Goal: Information Seeking & Learning: Learn about a topic

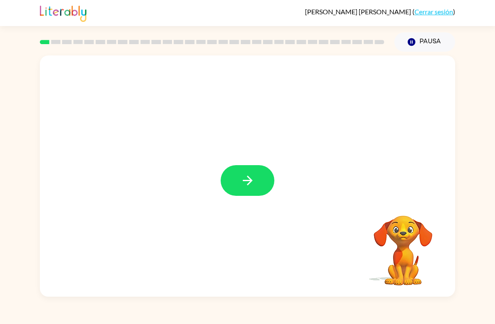
click at [254, 183] on icon "button" at bounding box center [247, 180] width 15 height 15
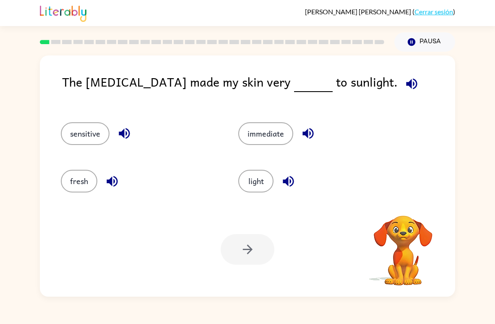
click at [365, 81] on div "The [MEDICAL_DATA] made my skin very to sunlight." at bounding box center [258, 88] width 393 height 33
click at [364, 80] on div "The [MEDICAL_DATA] made my skin very to sunlight." at bounding box center [258, 88] width 393 height 33
click at [401, 84] on button "button" at bounding box center [411, 83] width 21 height 21
click at [256, 186] on button "light" at bounding box center [255, 181] width 35 height 23
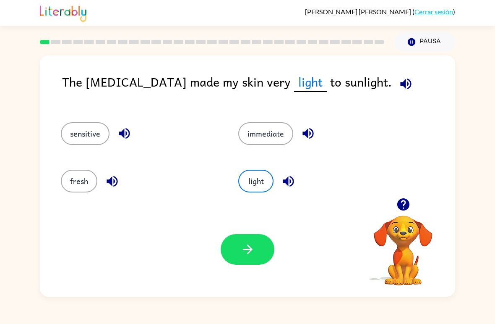
click at [88, 129] on button "sensitive" at bounding box center [85, 133] width 49 height 23
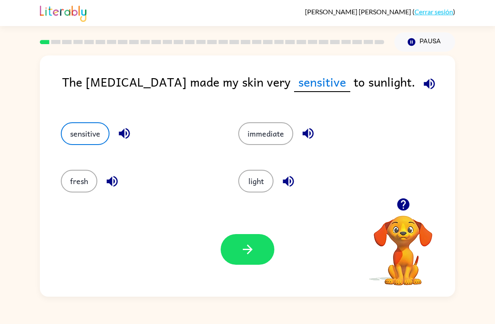
click at [72, 200] on div "fresh" at bounding box center [134, 177] width 178 height 47
click at [65, 180] on button "fresh" at bounding box center [79, 181] width 37 height 23
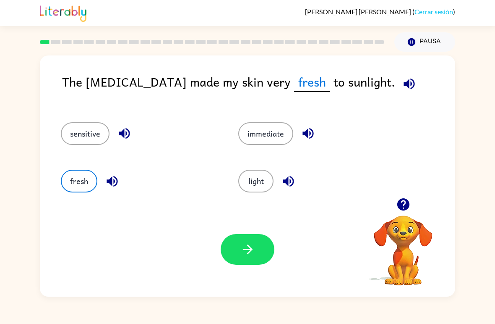
click at [280, 128] on button "immediate" at bounding box center [265, 133] width 55 height 23
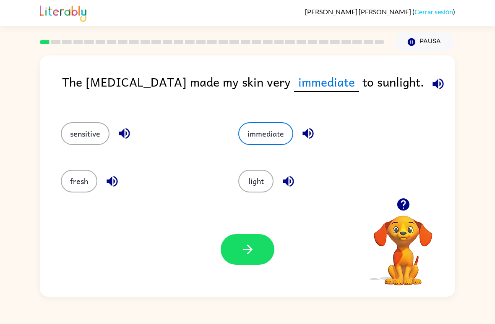
click at [236, 264] on button "button" at bounding box center [248, 249] width 54 height 31
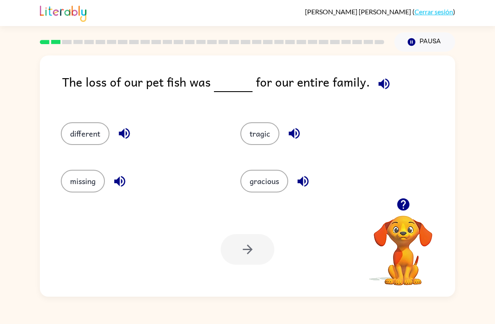
click at [273, 151] on div "tragic" at bounding box center [315, 129] width 180 height 47
click at [264, 141] on button "tragic" at bounding box center [259, 133] width 39 height 23
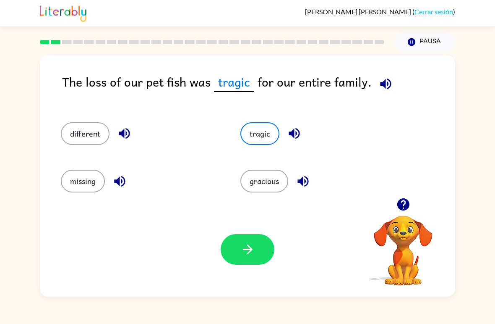
click at [251, 235] on button "button" at bounding box center [248, 249] width 54 height 31
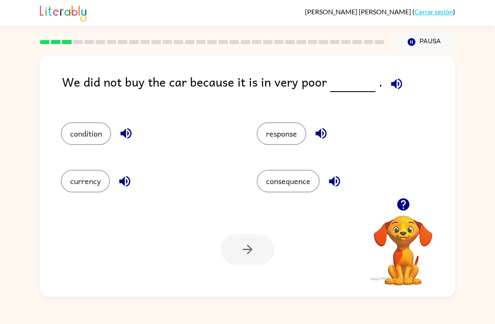
click at [52, 128] on div "condition" at bounding box center [143, 129] width 196 height 47
click at [85, 133] on button "condition" at bounding box center [86, 133] width 50 height 23
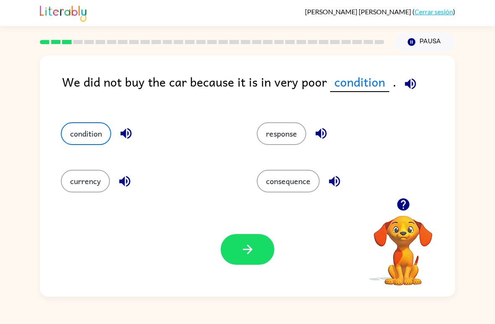
click at [233, 264] on button "button" at bounding box center [248, 249] width 54 height 31
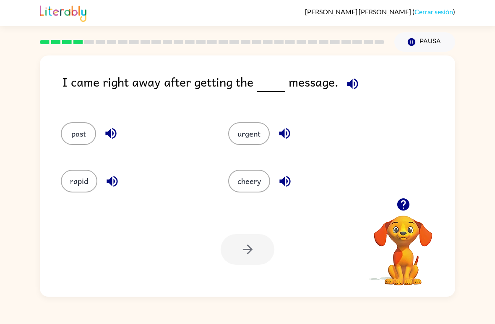
click at [241, 127] on button "urgent" at bounding box center [249, 133] width 42 height 23
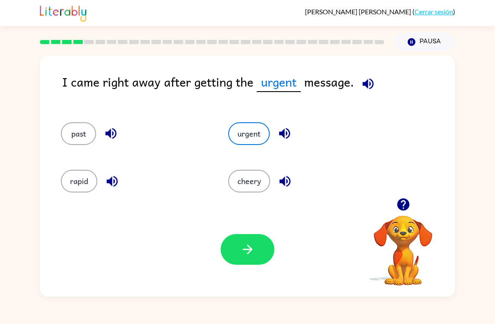
click at [248, 255] on icon "button" at bounding box center [247, 249] width 15 height 15
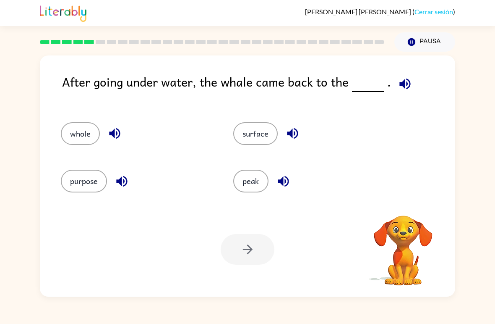
click at [253, 254] on div at bounding box center [248, 249] width 54 height 31
click at [246, 125] on button "surface" at bounding box center [255, 133] width 44 height 23
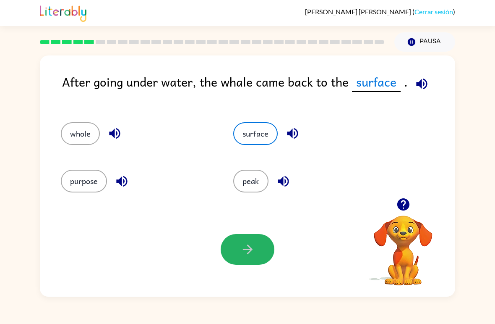
click at [265, 261] on button "button" at bounding box center [248, 249] width 54 height 31
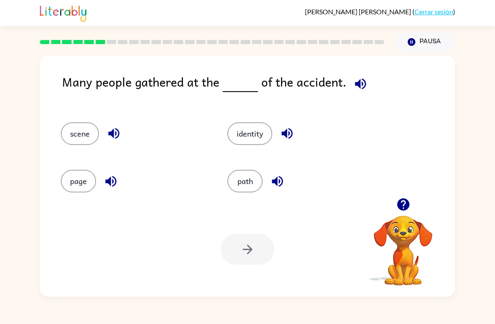
click at [89, 144] on button "scene" at bounding box center [80, 133] width 38 height 23
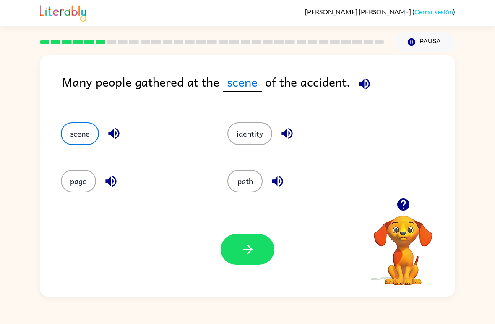
click at [250, 248] on icon "button" at bounding box center [248, 249] width 10 height 10
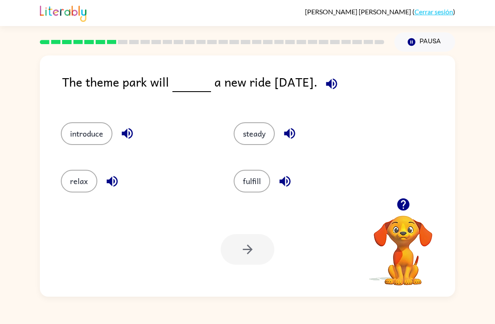
click at [82, 138] on button "introduce" at bounding box center [87, 133] width 52 height 23
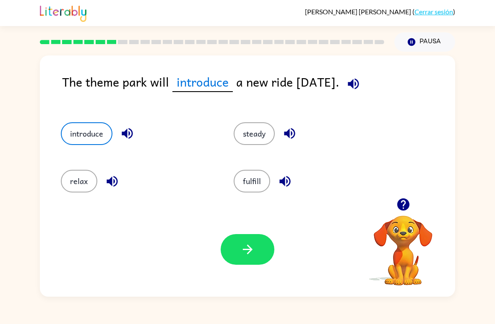
click at [252, 272] on div "Tu navegador debe admitir la reproducción de archivos .mp4 para usar Literably.…" at bounding box center [247, 249] width 415 height 94
click at [247, 238] on button "button" at bounding box center [248, 249] width 54 height 31
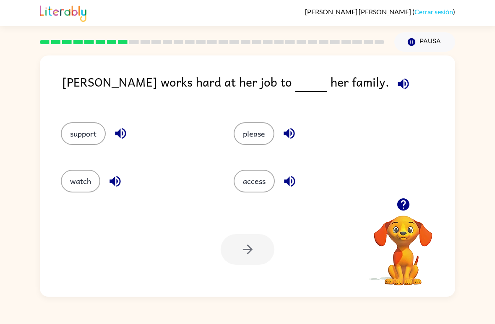
click at [62, 144] on div "support" at bounding box center [138, 133] width 154 height 23
click at [86, 138] on button "support" at bounding box center [83, 133] width 45 height 23
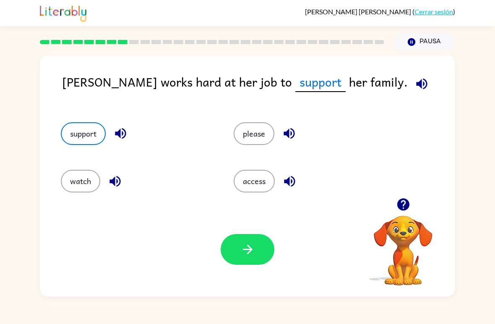
click at [261, 252] on button "button" at bounding box center [248, 249] width 54 height 31
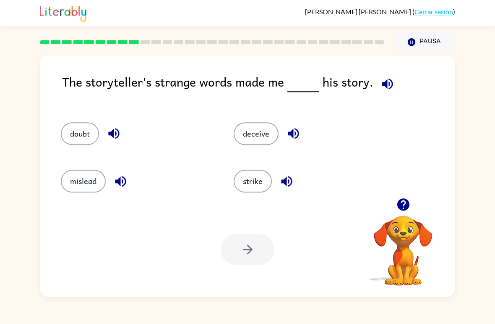
click at [80, 173] on button "mislead" at bounding box center [83, 181] width 45 height 23
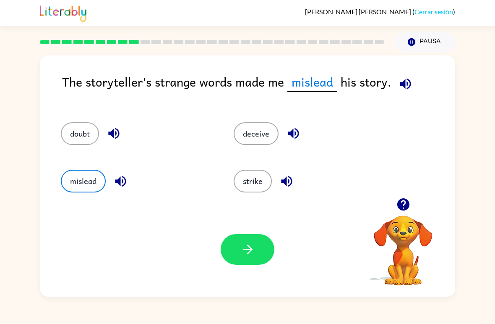
click at [235, 253] on button "button" at bounding box center [248, 249] width 54 height 31
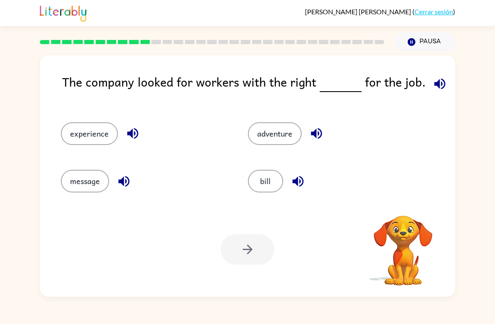
click at [243, 235] on div at bounding box center [248, 249] width 54 height 31
click at [60, 118] on div "experience" at bounding box center [138, 129] width 187 height 47
click at [86, 140] on button "experience" at bounding box center [89, 133] width 57 height 23
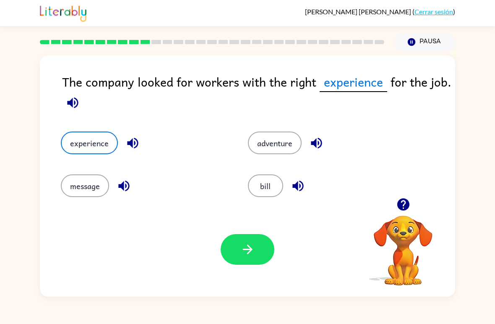
click at [257, 263] on button "button" at bounding box center [248, 249] width 54 height 31
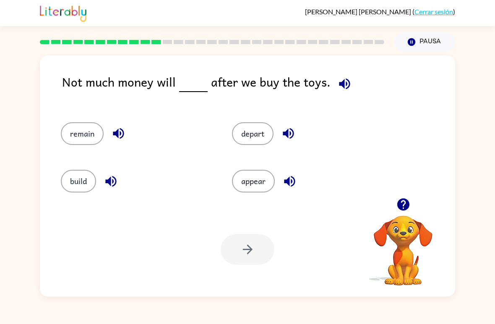
click at [73, 135] on button "remain" at bounding box center [82, 133] width 43 height 23
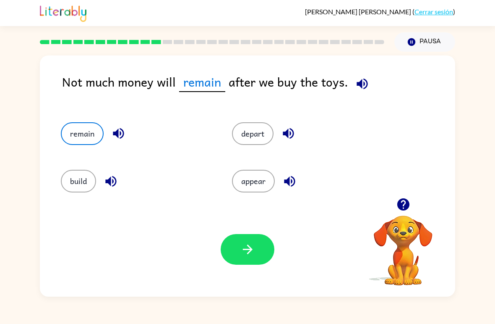
click at [259, 212] on div "Tu navegador debe admitir la reproducción de archivos .mp4 para usar Literably.…" at bounding box center [247, 249] width 415 height 94
click at [241, 189] on button "appear" at bounding box center [253, 181] width 43 height 23
click at [232, 259] on button "button" at bounding box center [248, 249] width 54 height 31
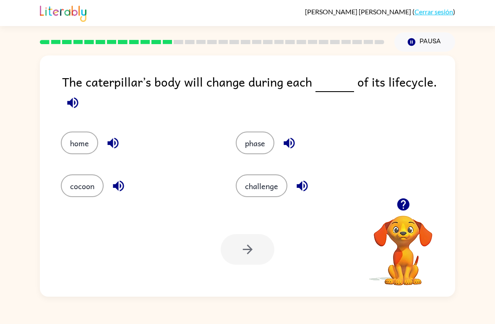
click at [274, 145] on button "phase" at bounding box center [255, 142] width 39 height 23
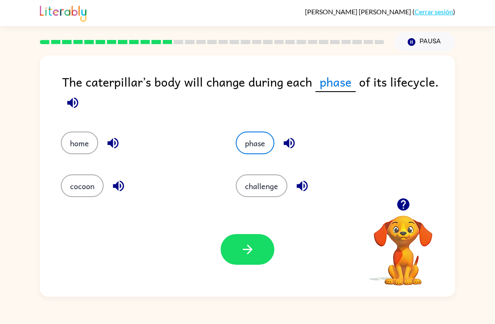
click at [264, 257] on button "button" at bounding box center [248, 249] width 54 height 31
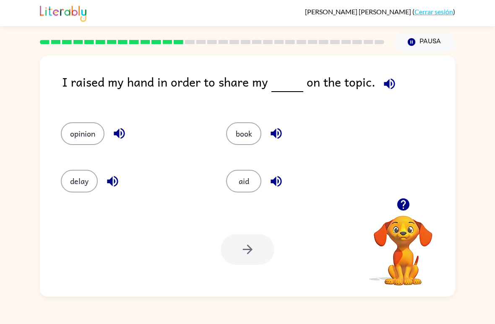
click at [238, 131] on button "book" at bounding box center [243, 133] width 35 height 23
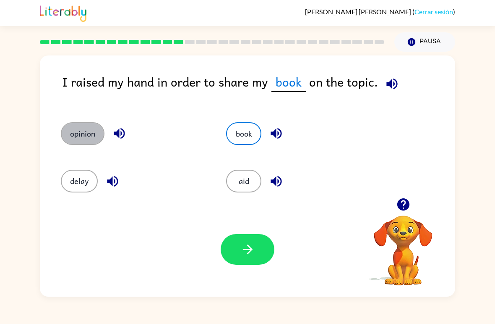
click at [77, 138] on button "opinion" at bounding box center [83, 133] width 44 height 23
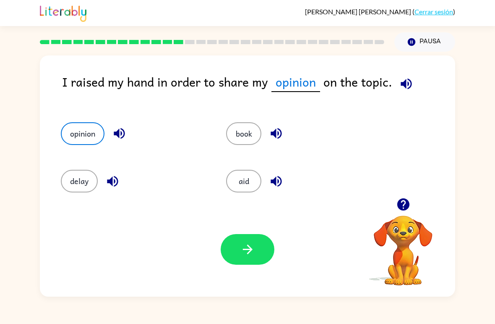
click at [239, 271] on div "Tu navegador debe admitir la reproducción de archivos .mp4 para usar Literably.…" at bounding box center [247, 249] width 415 height 94
click at [247, 238] on button "button" at bounding box center [248, 249] width 54 height 31
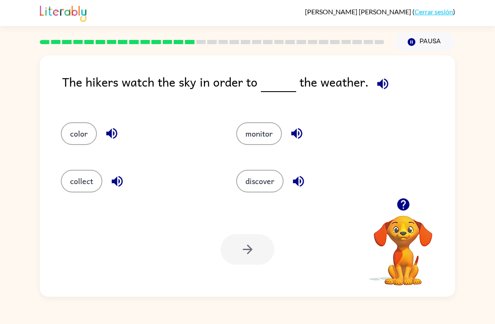
click at [247, 179] on button "discover" at bounding box center [259, 181] width 47 height 23
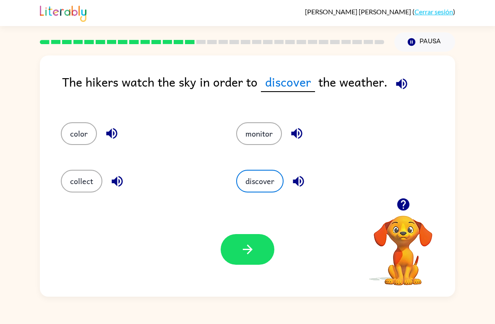
click at [253, 240] on button "button" at bounding box center [248, 249] width 54 height 31
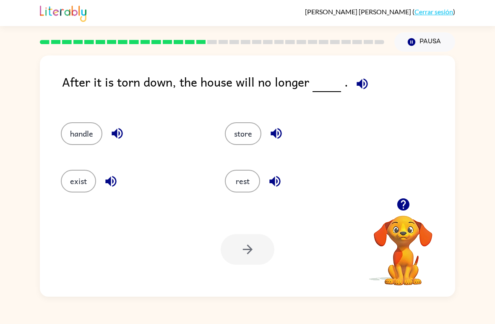
click at [230, 191] on button "rest" at bounding box center [242, 181] width 35 height 23
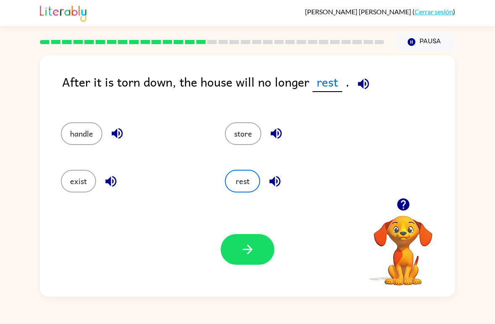
click at [85, 138] on button "handle" at bounding box center [82, 133] width 42 height 23
click at [71, 175] on button "exist" at bounding box center [78, 181] width 35 height 23
click at [72, 189] on button "exist" at bounding box center [78, 181] width 35 height 23
click at [77, 197] on div "exist" at bounding box center [127, 177] width 164 height 47
click at [269, 271] on div "Tu navegador debe admitir la reproducción de archivos .mp4 para usar Literably.…" at bounding box center [247, 249] width 415 height 94
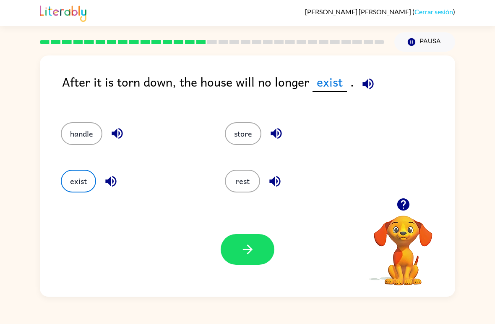
click at [231, 253] on button "button" at bounding box center [248, 249] width 54 height 31
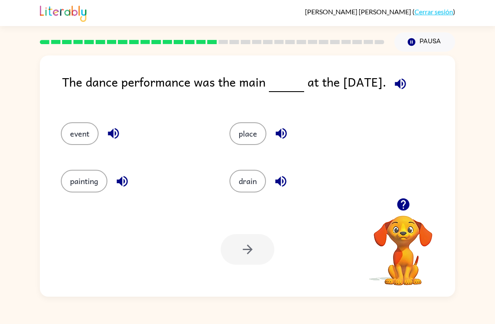
click at [72, 151] on div "event" at bounding box center [129, 129] width 169 height 47
click at [91, 131] on button "event" at bounding box center [80, 133] width 38 height 23
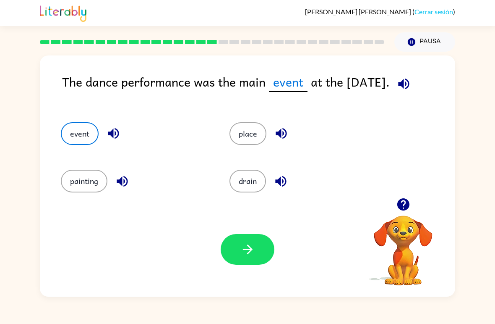
click at [245, 258] on button "button" at bounding box center [248, 249] width 54 height 31
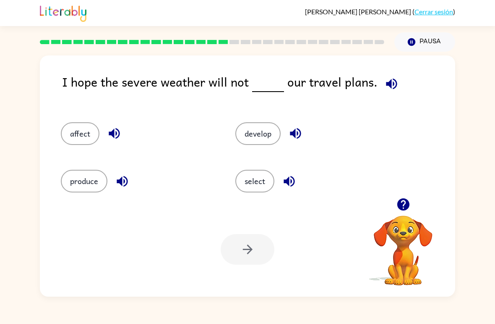
click at [70, 131] on button "affect" at bounding box center [80, 133] width 39 height 23
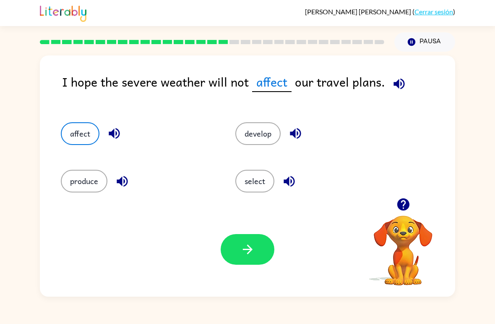
click at [260, 242] on button "button" at bounding box center [248, 249] width 54 height 31
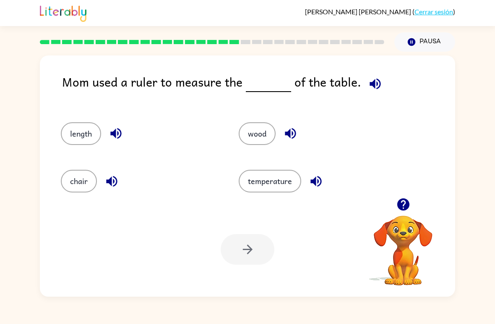
click at [76, 126] on button "length" at bounding box center [81, 133] width 40 height 23
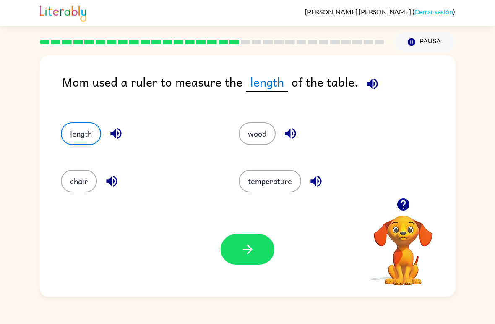
click at [261, 263] on button "button" at bounding box center [248, 249] width 54 height 31
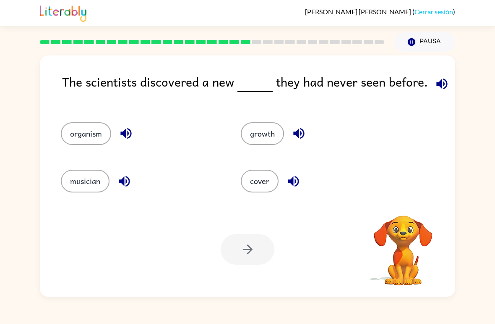
click at [238, 245] on div at bounding box center [248, 249] width 54 height 31
click at [110, 136] on button "organism" at bounding box center [86, 133] width 50 height 23
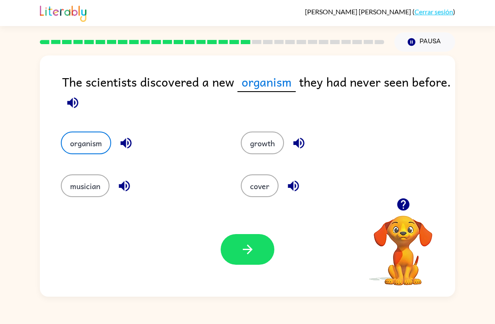
click at [250, 258] on button "button" at bounding box center [248, 249] width 54 height 31
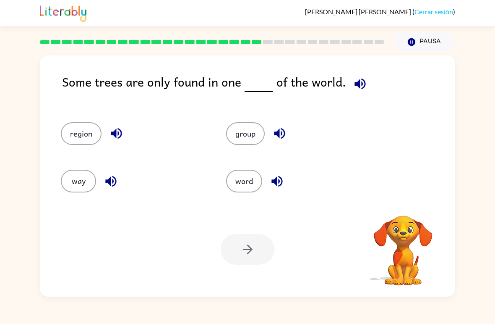
click at [240, 130] on button "group" at bounding box center [245, 133] width 39 height 23
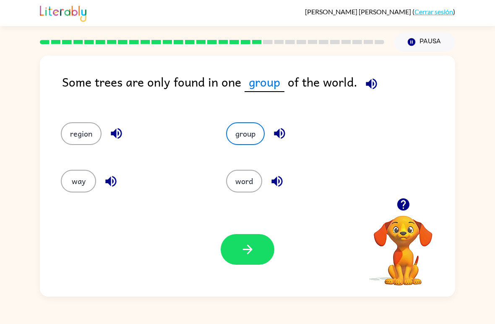
click at [245, 255] on icon "button" at bounding box center [247, 249] width 15 height 15
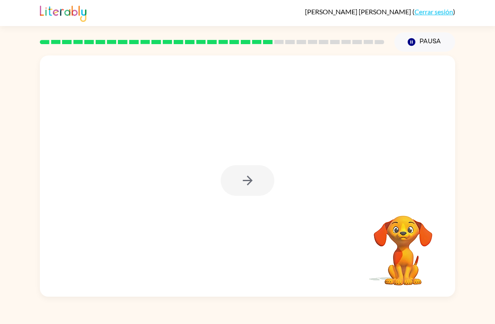
click at [484, 83] on div "Tu navegador debe admitir la reproducción de archivos .mp4 para usar Literably.…" at bounding box center [247, 174] width 495 height 245
click at [254, 180] on icon "button" at bounding box center [247, 180] width 15 height 15
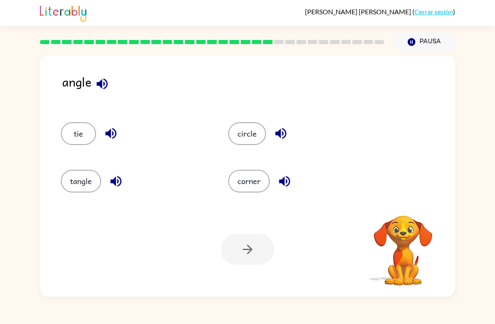
click at [240, 186] on button "corner" at bounding box center [249, 181] width 42 height 23
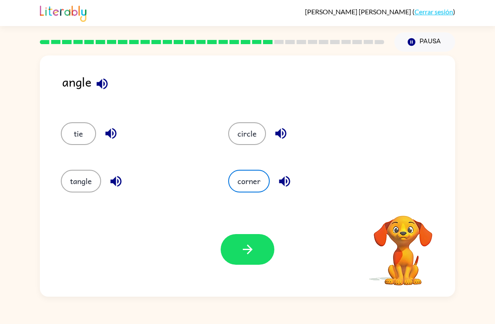
click at [237, 264] on button "button" at bounding box center [248, 249] width 54 height 31
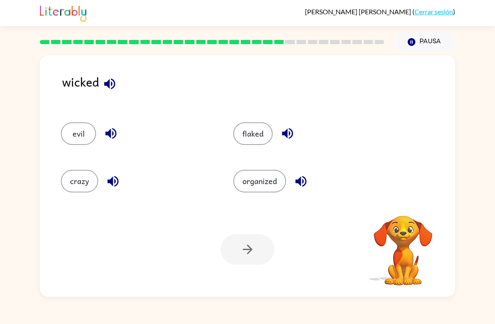
click at [73, 135] on button "evil" at bounding box center [78, 133] width 35 height 23
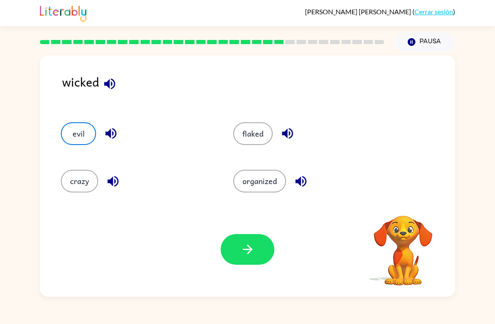
click at [248, 254] on icon "button" at bounding box center [247, 249] width 15 height 15
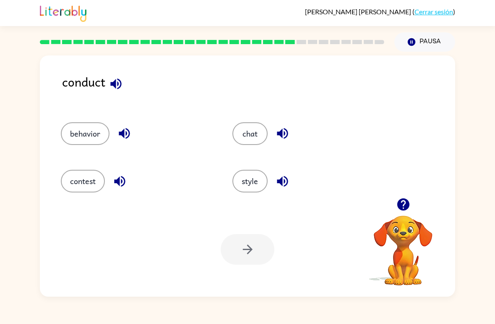
click at [64, 129] on button "behavior" at bounding box center [85, 133] width 49 height 23
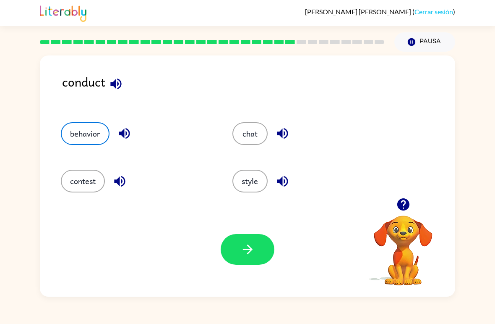
click at [233, 259] on button "button" at bounding box center [248, 249] width 54 height 31
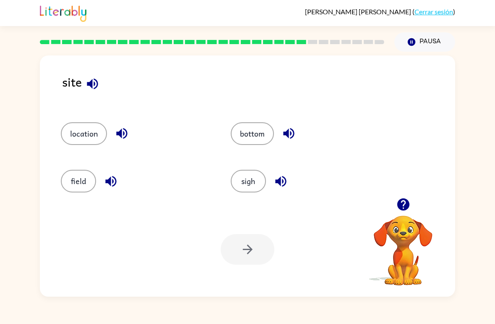
click at [270, 135] on button "bottom" at bounding box center [252, 133] width 43 height 23
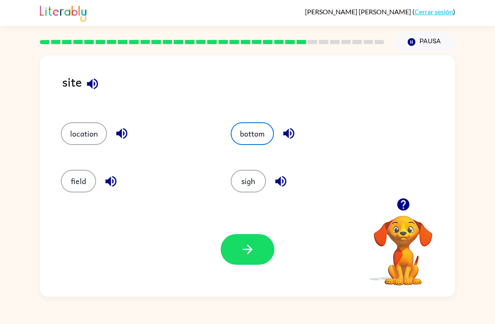
click at [241, 183] on button "sigh" at bounding box center [248, 181] width 35 height 23
click at [89, 143] on button "location" at bounding box center [84, 133] width 46 height 23
click at [262, 129] on button "bottom" at bounding box center [252, 133] width 43 height 23
click at [235, 256] on button "button" at bounding box center [248, 249] width 54 height 31
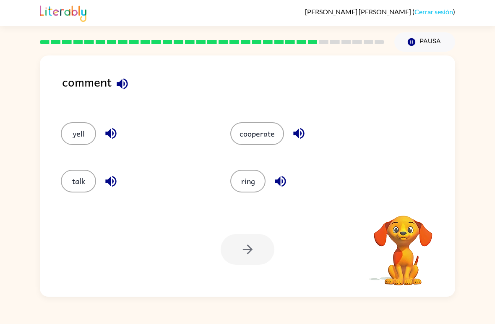
click at [65, 190] on button "talk" at bounding box center [78, 181] width 35 height 23
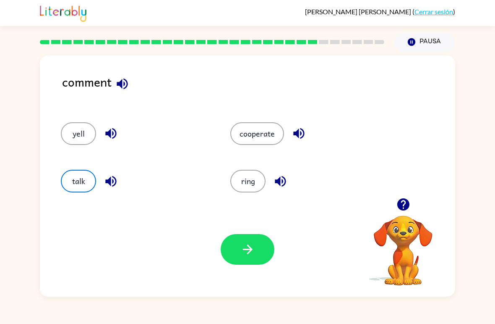
click at [238, 238] on button "button" at bounding box center [248, 249] width 54 height 31
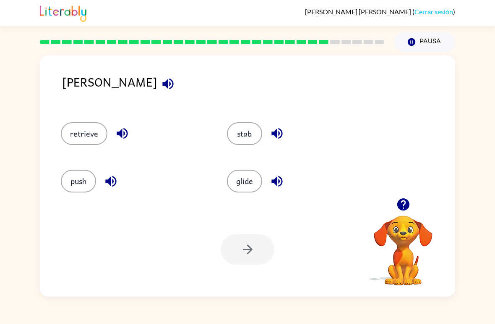
click at [252, 187] on button "glide" at bounding box center [244, 181] width 35 height 23
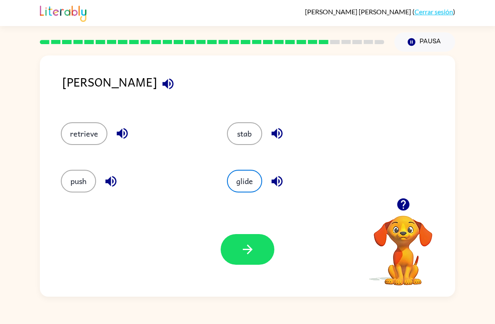
click at [231, 192] on div "glide" at bounding box center [300, 181] width 147 height 23
click at [238, 190] on button "glide" at bounding box center [244, 181] width 35 height 23
click at [183, 239] on div "Tu navegador debe admitir la reproducción de archivos .mp4 para usar Literably.…" at bounding box center [247, 249] width 415 height 94
click at [77, 131] on button "retrieve" at bounding box center [84, 133] width 47 height 23
click at [276, 277] on div "Tu navegador debe admitir la reproducción de archivos .mp4 para usar Literably.…" at bounding box center [247, 249] width 415 height 94
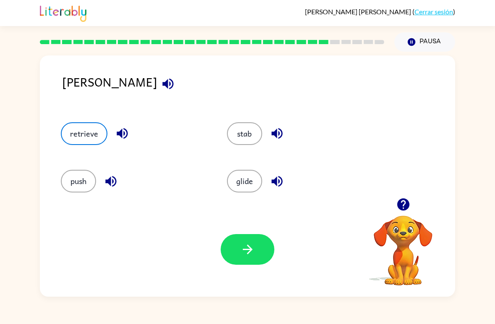
click at [250, 256] on icon "button" at bounding box center [247, 249] width 15 height 15
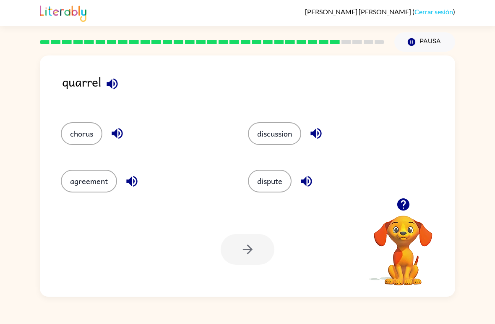
click at [85, 192] on button "agreement" at bounding box center [89, 181] width 56 height 23
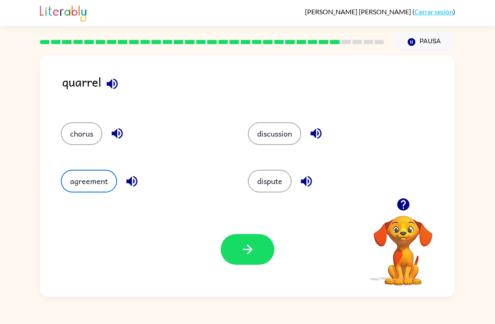
click at [284, 145] on button "discussion" at bounding box center [274, 133] width 53 height 23
click at [106, 188] on button "agreement" at bounding box center [89, 181] width 56 height 23
click at [258, 259] on button "button" at bounding box center [248, 249] width 54 height 31
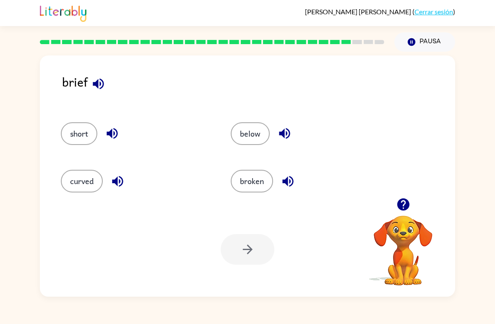
click at [250, 131] on button "below" at bounding box center [250, 133] width 39 height 23
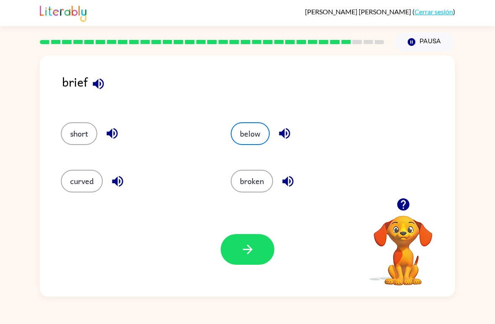
click at [256, 184] on button "broken" at bounding box center [252, 181] width 42 height 23
click at [247, 254] on icon "button" at bounding box center [247, 249] width 15 height 15
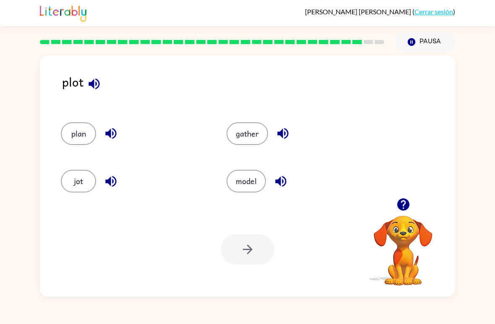
click at [77, 144] on button "plan" at bounding box center [78, 133] width 35 height 23
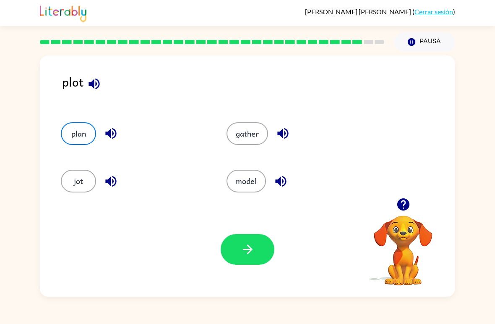
click at [233, 270] on div "Tu navegador debe admitir la reproducción de archivos .mp4 para usar Literably.…" at bounding box center [247, 249] width 415 height 94
click at [248, 259] on button "button" at bounding box center [248, 249] width 54 height 31
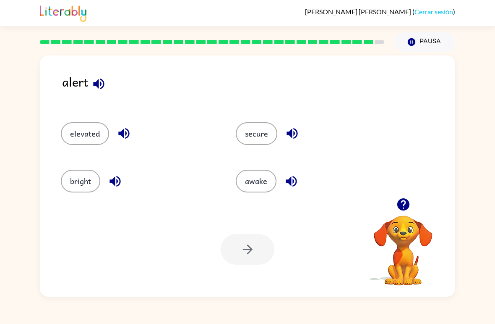
click at [274, 159] on div "awake" at bounding box center [307, 177] width 175 height 47
click at [268, 171] on button "awake" at bounding box center [256, 181] width 41 height 23
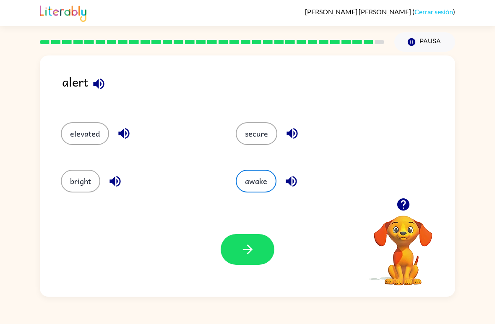
click at [261, 133] on button "secure" at bounding box center [257, 133] width 42 height 23
click at [254, 253] on icon "button" at bounding box center [247, 249] width 15 height 15
